Goal: Find specific page/section: Find specific page/section

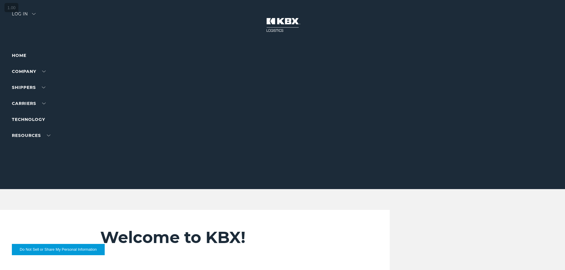
click at [22, 14] on div "Log in" at bounding box center [24, 16] width 24 height 9
click at [20, 11] on div at bounding box center [285, 94] width 570 height 189
click at [25, 15] on div "Log in" at bounding box center [24, 16] width 24 height 9
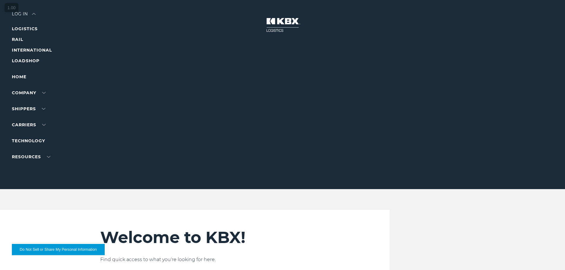
click at [258, 20] on div at bounding box center [285, 94] width 570 height 189
click at [26, 13] on div "Log in" at bounding box center [24, 16] width 24 height 9
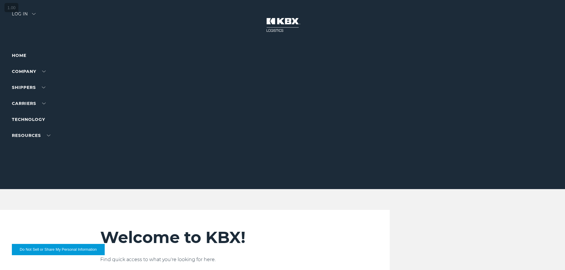
click at [24, 15] on div "Log in" at bounding box center [24, 16] width 24 height 9
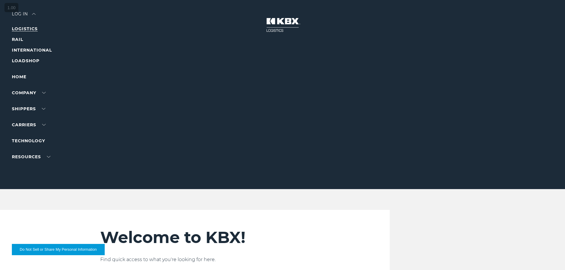
click at [24, 28] on link "LOGISTICS" at bounding box center [25, 28] width 26 height 5
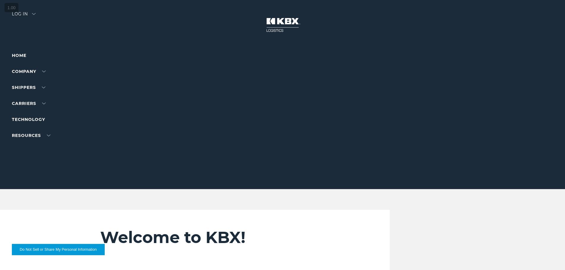
click at [27, 13] on div "Log in" at bounding box center [24, 16] width 24 height 9
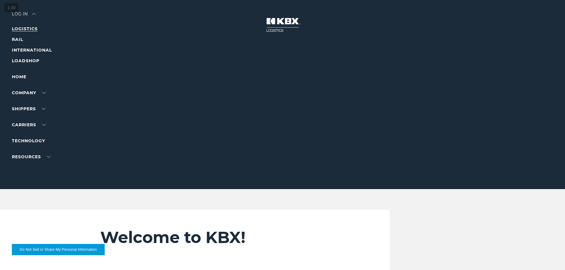
click at [28, 29] on link "LOGISTICS" at bounding box center [25, 28] width 26 height 5
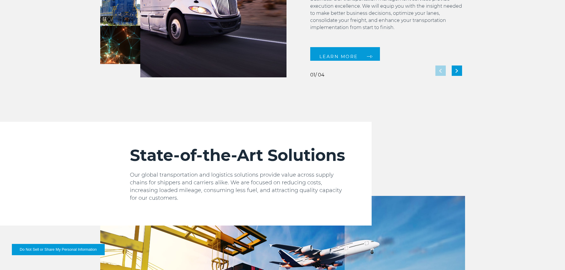
scroll to position [653, 0]
